Goal: Task Accomplishment & Management: Complete application form

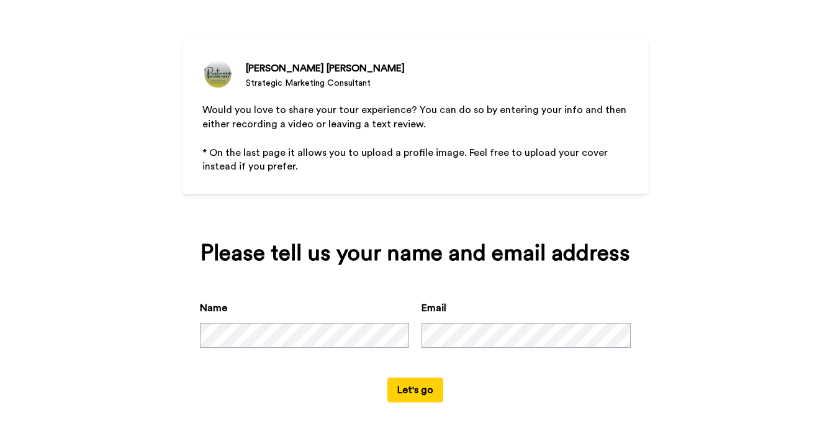
scroll to position [96, 0]
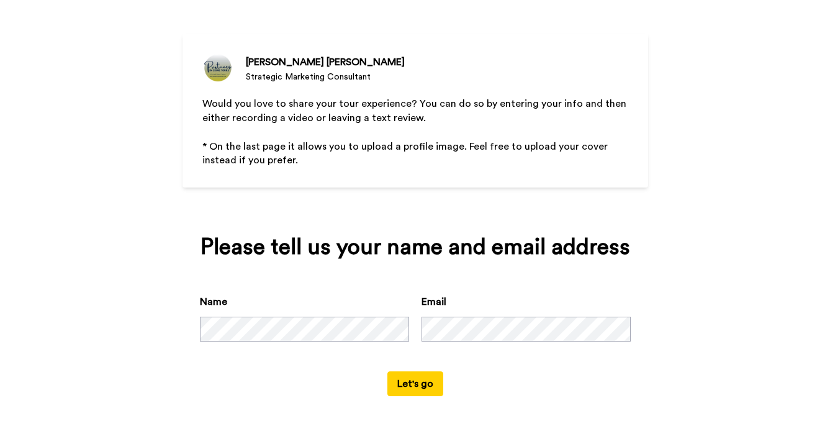
click at [406, 383] on button "Let's go" at bounding box center [416, 383] width 56 height 25
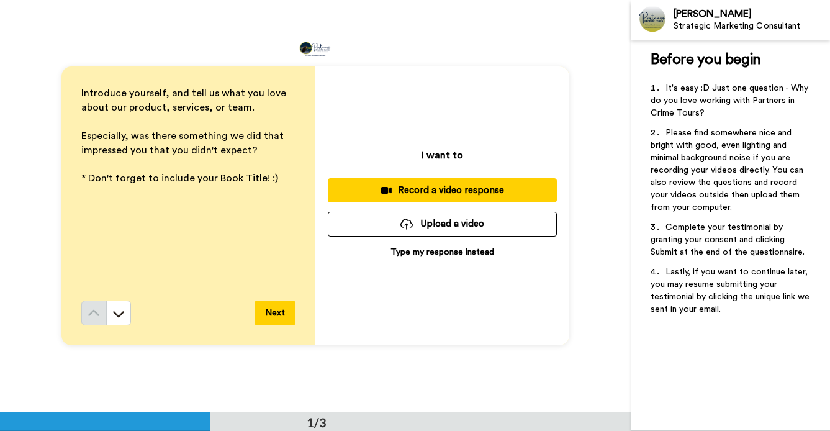
click at [423, 252] on p "Type my response instead" at bounding box center [443, 252] width 104 height 12
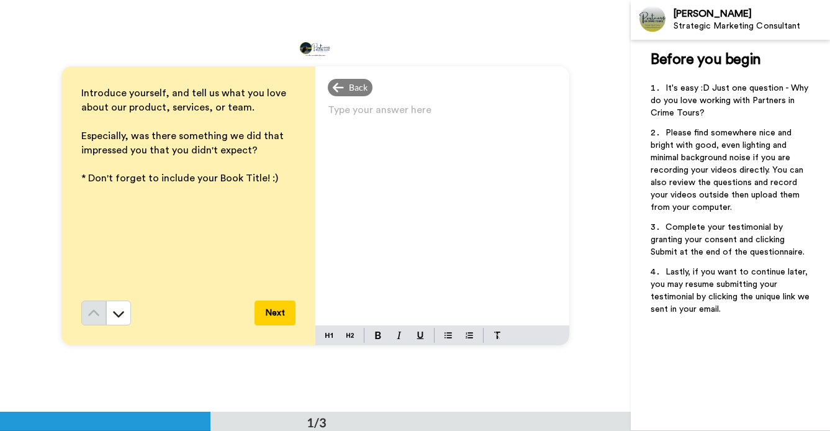
click at [328, 111] on p "Type your answer here ﻿" at bounding box center [442, 114] width 229 height 17
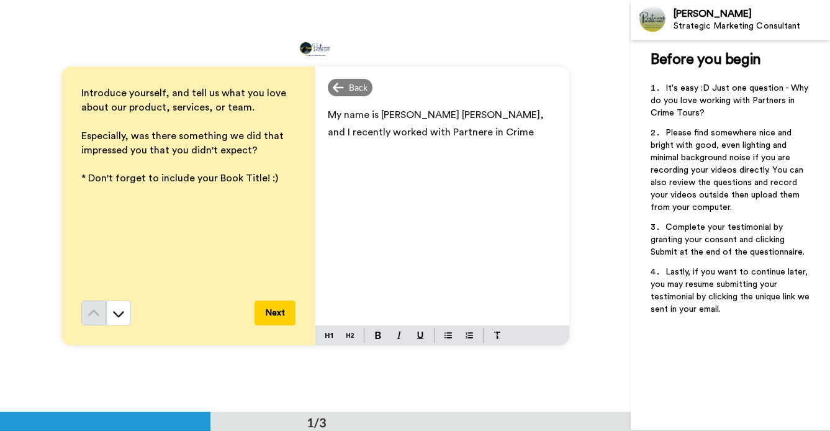
click at [383, 135] on span "My name is [PERSON_NAME] [PERSON_NAME], and I recently worked with Partnere in …" at bounding box center [437, 123] width 219 height 27
click at [424, 133] on p "My name is [PERSON_NAME] [PERSON_NAME], and I recently worked with Partners in …" at bounding box center [442, 123] width 229 height 35
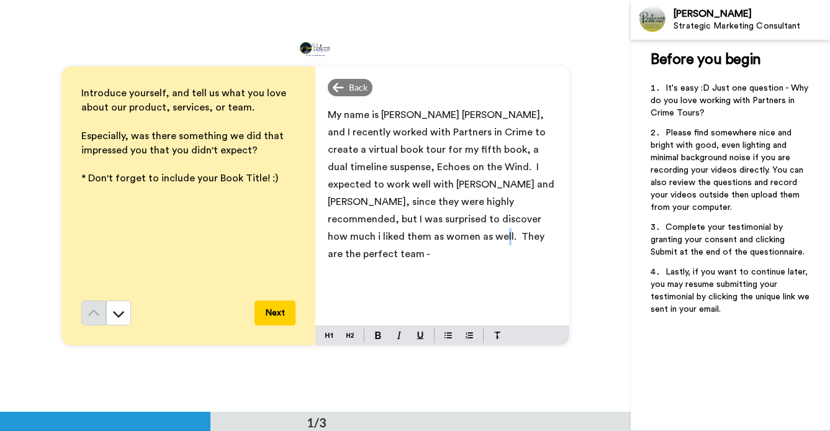
click at [327, 237] on div "My name is [PERSON_NAME] [PERSON_NAME], and I recently worked with Partners in …" at bounding box center [443, 213] width 254 height 224
click at [340, 237] on p "My name is [PERSON_NAME] [PERSON_NAME], and I recently worked with Partners in …" at bounding box center [442, 184] width 229 height 157
click at [423, 203] on span "My name is [PERSON_NAME] [PERSON_NAME], and I recently worked with Partners in …" at bounding box center [442, 193] width 229 height 166
click at [405, 204] on span "My name is [PERSON_NAME] [PERSON_NAME], and I recently worked with Partners in …" at bounding box center [442, 184] width 229 height 149
click at [458, 239] on span "My name is [PERSON_NAME] [PERSON_NAME], and I recently worked with Partners in …" at bounding box center [442, 184] width 229 height 149
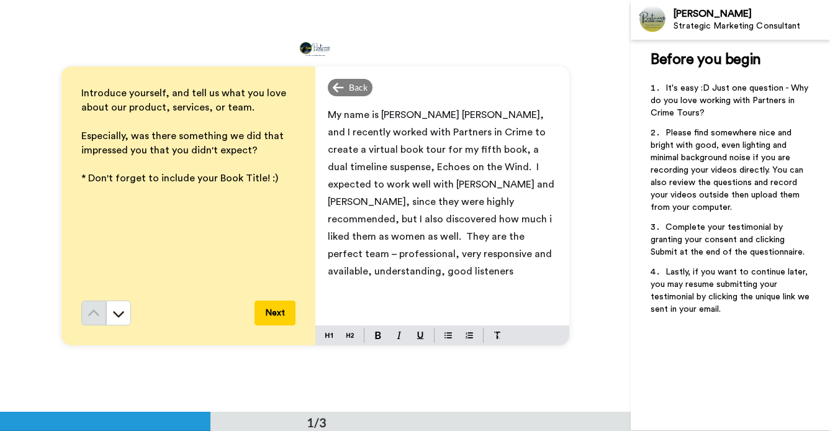
click at [546, 186] on span "My name is [PERSON_NAME] [PERSON_NAME], and I recently worked with Partners in …" at bounding box center [442, 193] width 229 height 166
click at [390, 220] on span "My name is [PERSON_NAME] [PERSON_NAME], and I recently worked with Partners in …" at bounding box center [442, 193] width 229 height 166
click at [362, 256] on p "My name is [PERSON_NAME] [PERSON_NAME], and I recently worked with Partners in …" at bounding box center [442, 193] width 229 height 174
click at [422, 257] on span "My name is [PERSON_NAME] [PERSON_NAME], and I recently worked with Partners in …" at bounding box center [442, 202] width 229 height 184
click at [462, 256] on p "My name is [PERSON_NAME] [PERSON_NAME], and I recently worked with Partners in …" at bounding box center [442, 201] width 229 height 191
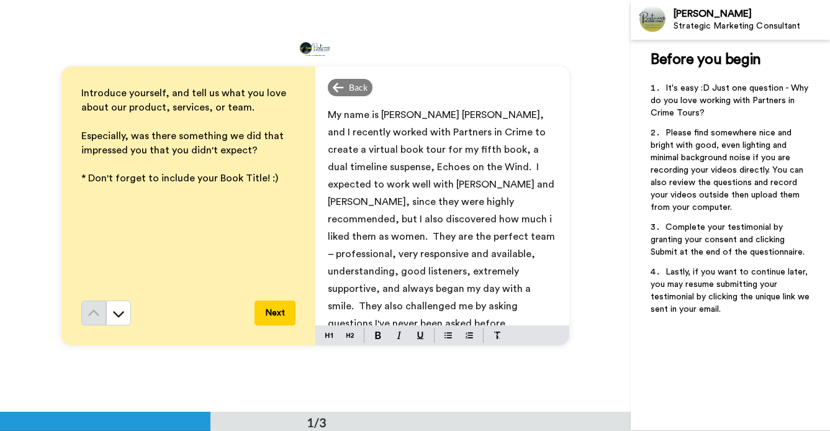
click at [525, 239] on span "My name is [PERSON_NAME] [PERSON_NAME], and I recently worked with Partners in …" at bounding box center [442, 219] width 229 height 219
drag, startPoint x: 389, startPoint y: 307, endPoint x: 399, endPoint y: 304, distance: 9.6
click at [392, 306] on p "My name is [PERSON_NAME] [PERSON_NAME], and I recently worked with Partners in …" at bounding box center [442, 219] width 229 height 226
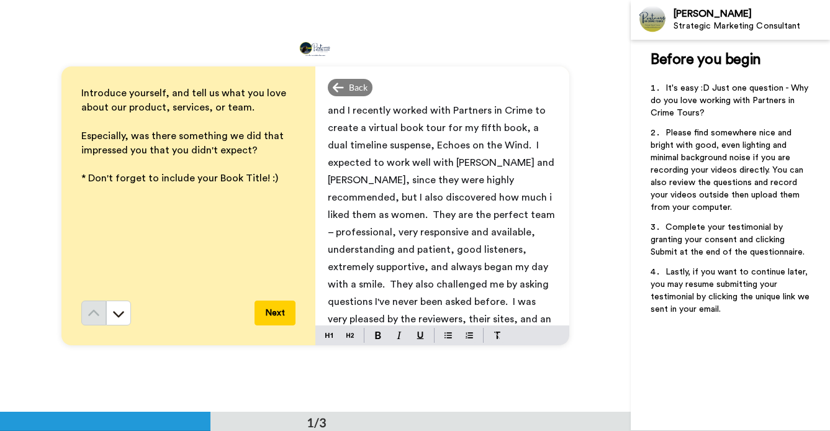
scroll to position [39, 0]
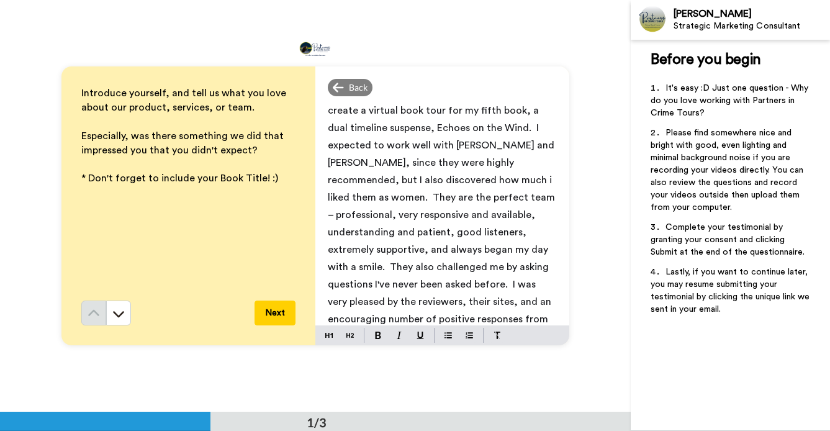
click at [505, 268] on span "My name is [PERSON_NAME] [PERSON_NAME], and I recently worked with Partners in …" at bounding box center [442, 206] width 229 height 271
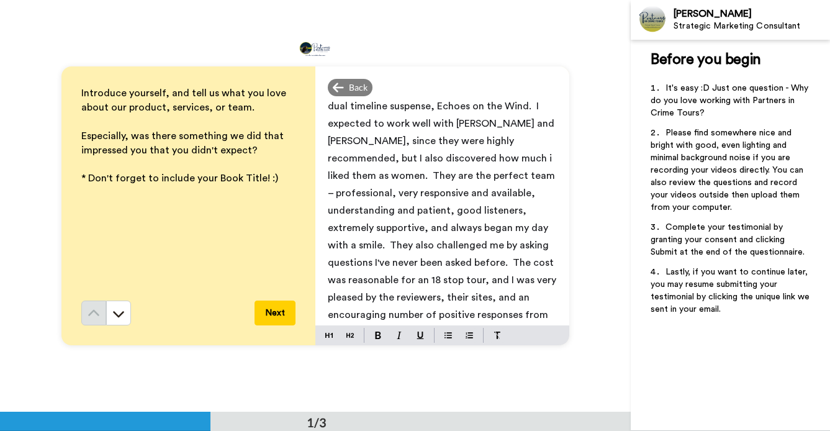
scroll to position [64, 0]
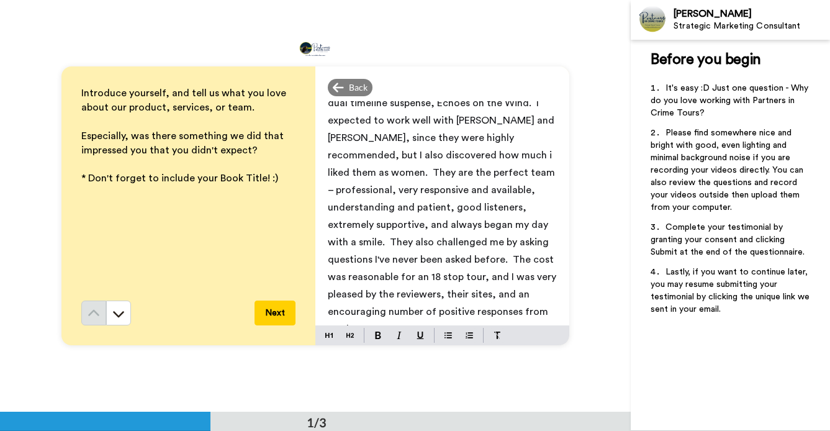
click at [519, 278] on span "My name is [PERSON_NAME] [PERSON_NAME], and I recently worked with Partners in …" at bounding box center [443, 190] width 231 height 288
drag, startPoint x: 362, startPoint y: 312, endPoint x: 376, endPoint y: 313, distance: 14.3
click at [363, 312] on span "My name is [PERSON_NAME] [PERSON_NAME], and I recently worked with Partners in …" at bounding box center [443, 190] width 231 height 288
click at [419, 157] on span "My name is [PERSON_NAME] [PERSON_NAME], and I recently worked with Partners in …" at bounding box center [443, 199] width 231 height 306
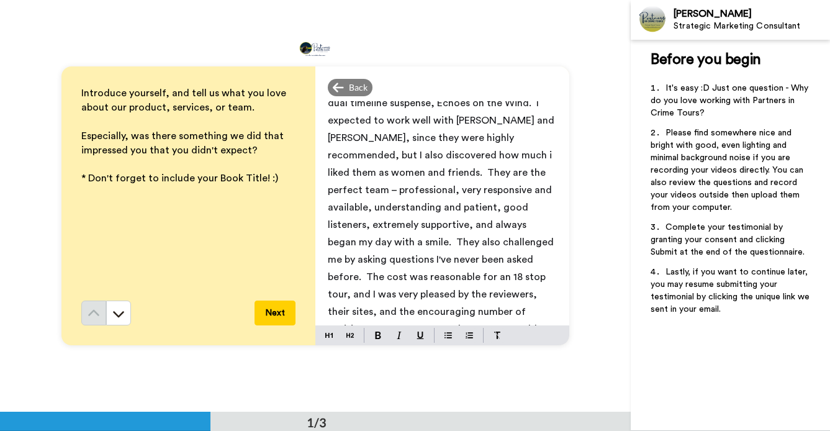
click at [540, 137] on span "My name is [PERSON_NAME] [PERSON_NAME], and I recently worked with Partners in …" at bounding box center [442, 199] width 229 height 306
click at [447, 174] on span "My name is [PERSON_NAME] [PERSON_NAME], and I recently worked with Partners in …" at bounding box center [442, 199] width 229 height 306
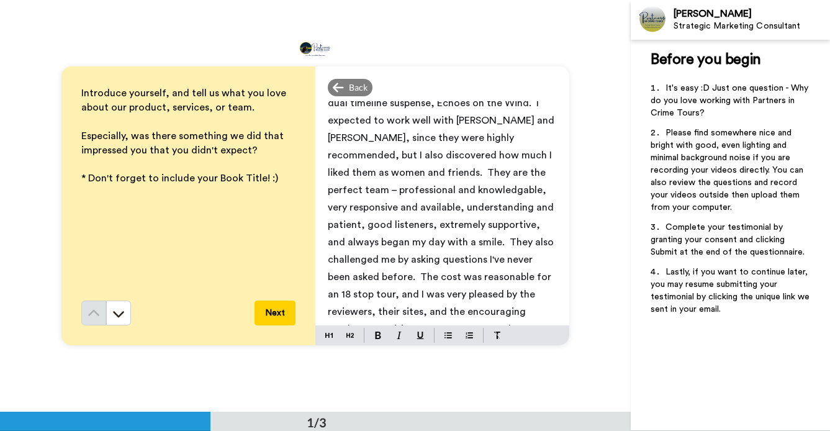
click at [346, 191] on span "My name is [PERSON_NAME] [PERSON_NAME], and I recently worked with Partners in …" at bounding box center [443, 207] width 231 height 323
click at [350, 278] on span "My name is [PERSON_NAME] [PERSON_NAME], and I recently worked with Partners in …" at bounding box center [443, 207] width 231 height 323
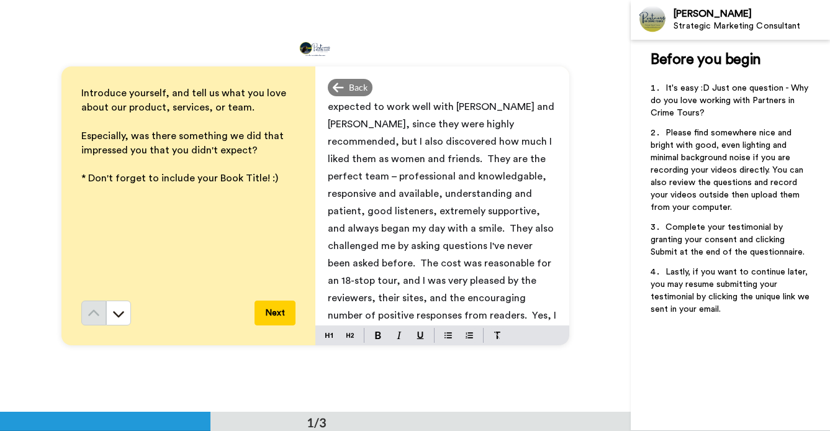
scroll to position [81, 0]
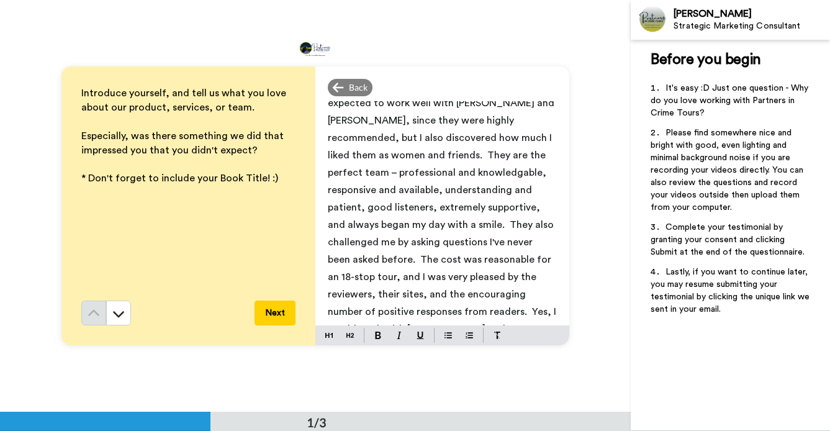
drag, startPoint x: 473, startPoint y: 314, endPoint x: 486, endPoint y: 312, distance: 12.5
click at [474, 314] on span "My name is [PERSON_NAME] [PERSON_NAME], and I recently worked with Partners in …" at bounding box center [443, 190] width 231 height 323
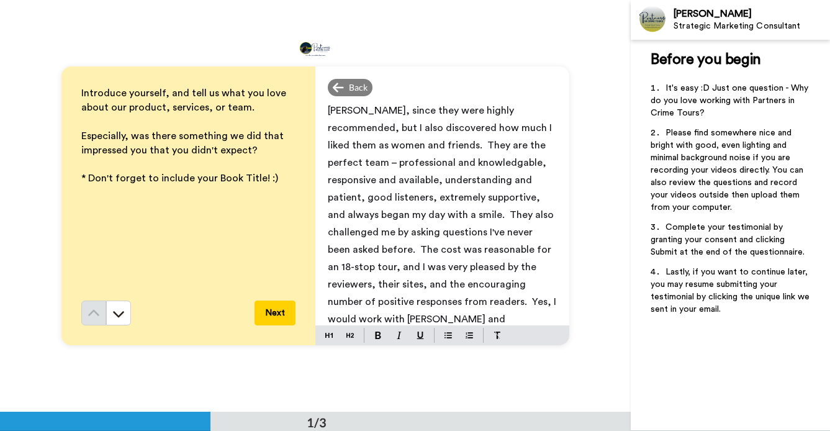
click at [417, 320] on span "My name is [PERSON_NAME] [PERSON_NAME], and I recently worked with Partners in …" at bounding box center [443, 189] width 231 height 340
click at [328, 163] on span "My name is [PERSON_NAME] [PERSON_NAME], and I recently worked with Partners in …" at bounding box center [443, 180] width 231 height 323
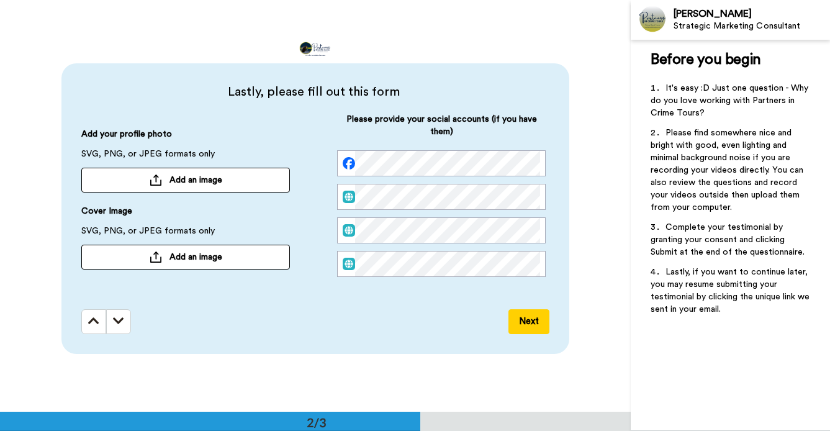
scroll to position [402, 0]
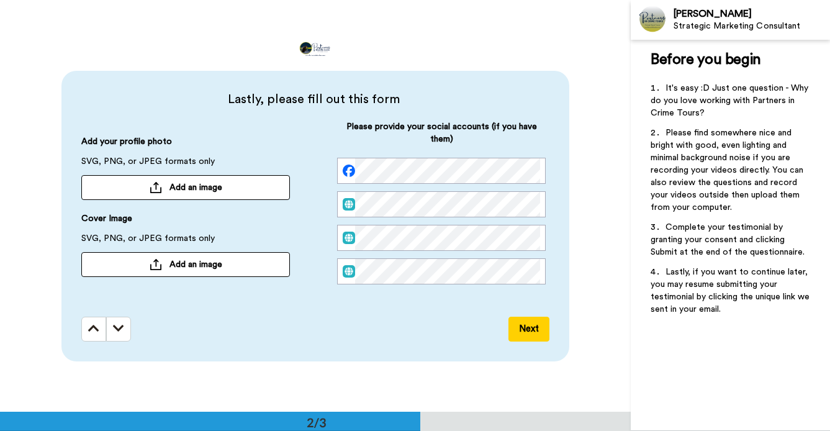
click at [151, 186] on div at bounding box center [156, 187] width 12 height 11
click at [175, 263] on span "Add an image" at bounding box center [196, 264] width 53 height 12
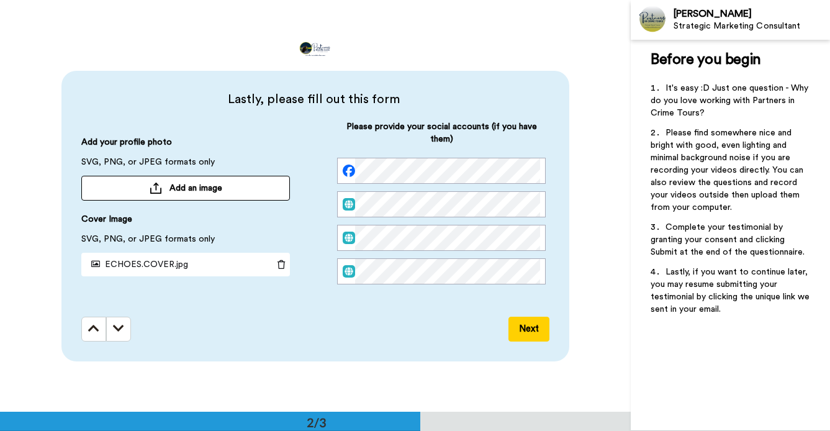
click at [521, 327] on button "Next" at bounding box center [529, 329] width 41 height 25
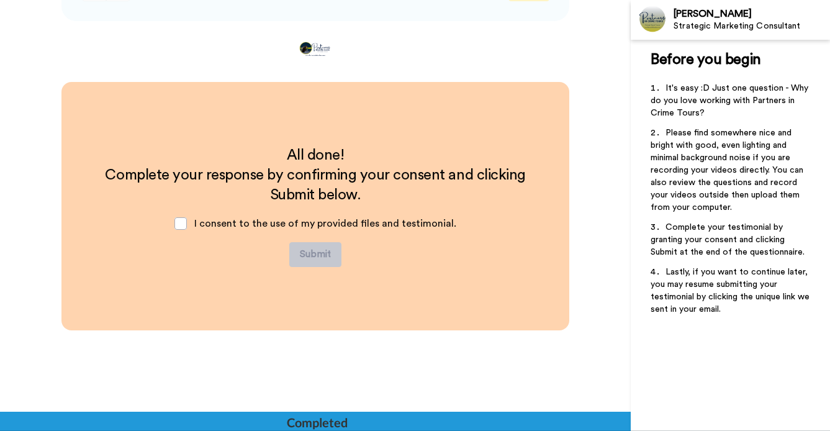
scroll to position [743, 0]
drag, startPoint x: 181, startPoint y: 222, endPoint x: 204, endPoint y: 251, distance: 37.2
click at [181, 222] on span at bounding box center [181, 223] width 12 height 12
click at [309, 252] on button "Submit" at bounding box center [315, 254] width 52 height 25
